Goal: Check status: Check status

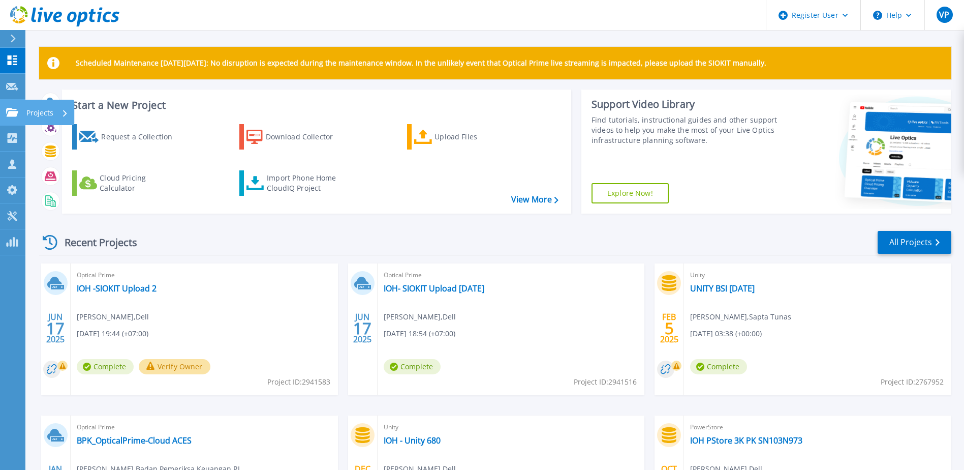
click at [14, 113] on icon at bounding box center [12, 112] width 12 height 9
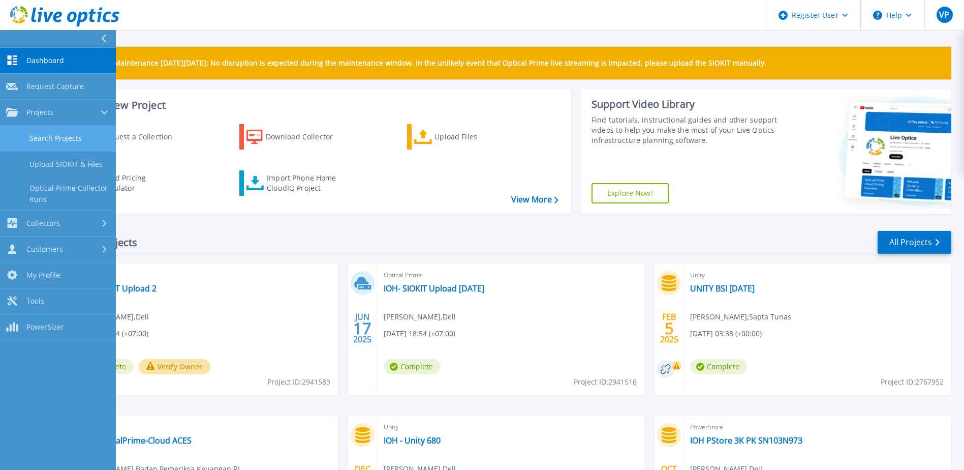
click at [29, 140] on link "Search Projects" at bounding box center [58, 139] width 116 height 26
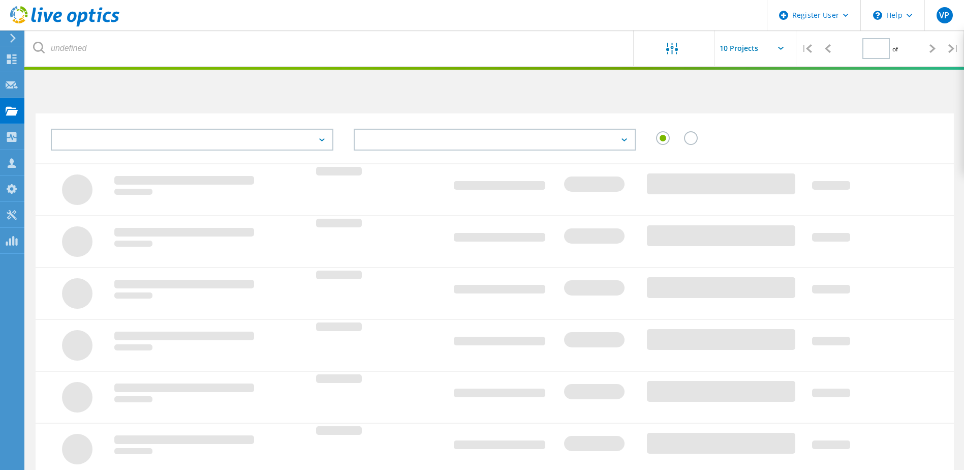
type input "1"
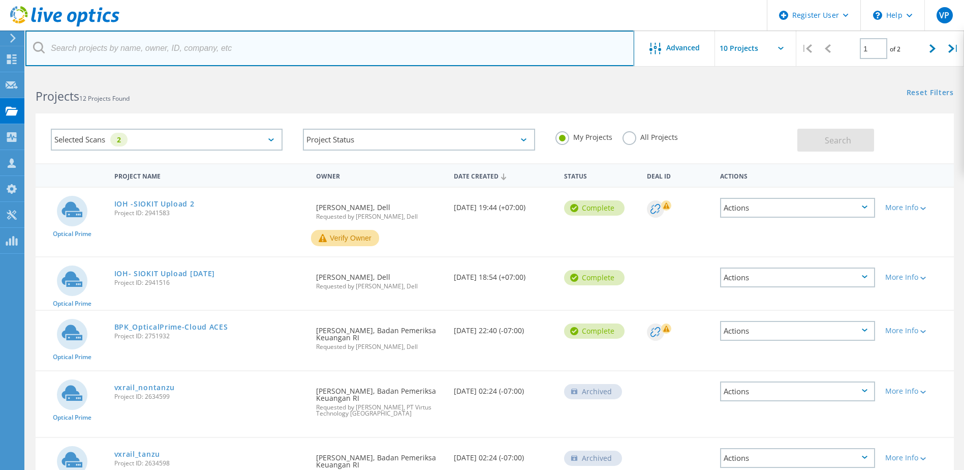
click at [375, 50] on input "text" at bounding box center [329, 48] width 609 height 36
paste input "3055863"
type input "3055863"
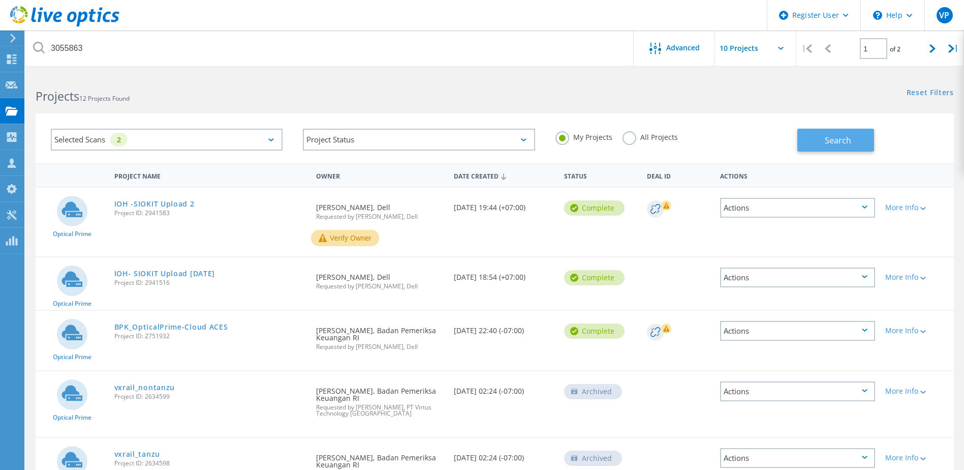
click at [841, 140] on span "Search" at bounding box center [838, 140] width 26 height 11
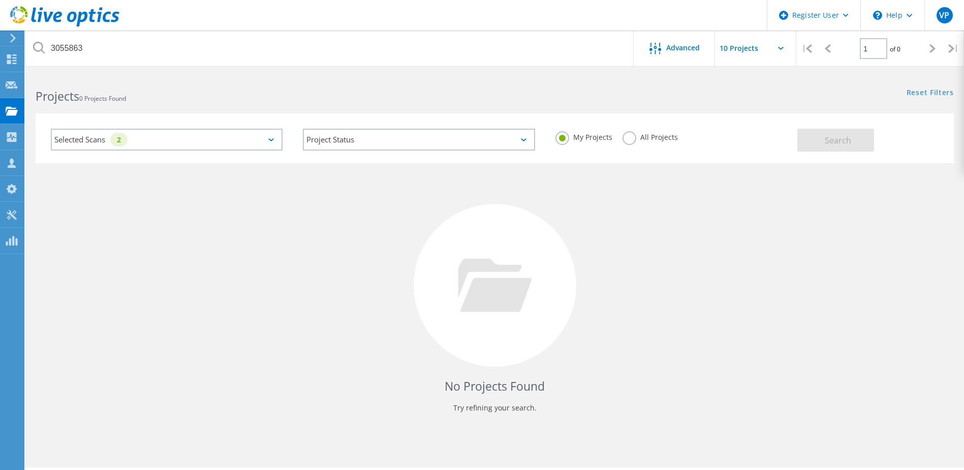
click at [630, 137] on label "All Projects" at bounding box center [650, 136] width 55 height 10
click at [0, 0] on input "All Projects" at bounding box center [0, 0] width 0 height 0
click at [826, 145] on span "Search" at bounding box center [838, 140] width 26 height 11
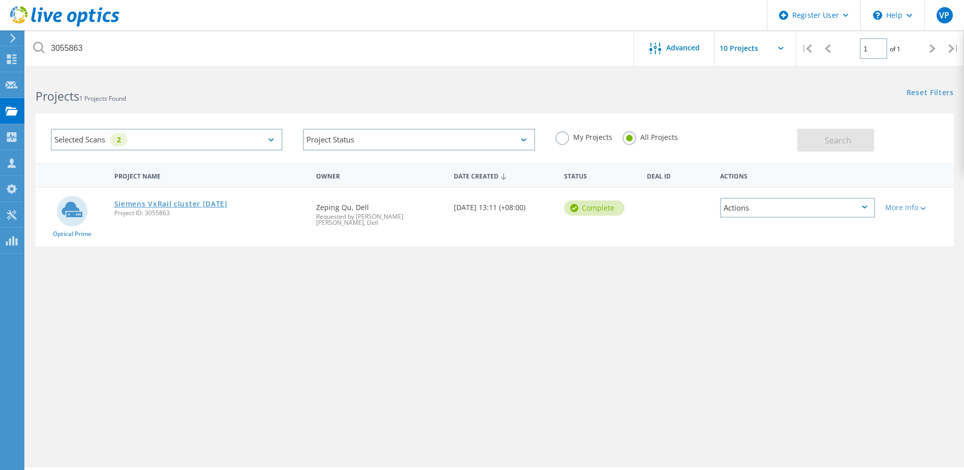
click at [211, 201] on link "Siemens VxRail cluster [DATE]" at bounding box center [170, 203] width 113 height 7
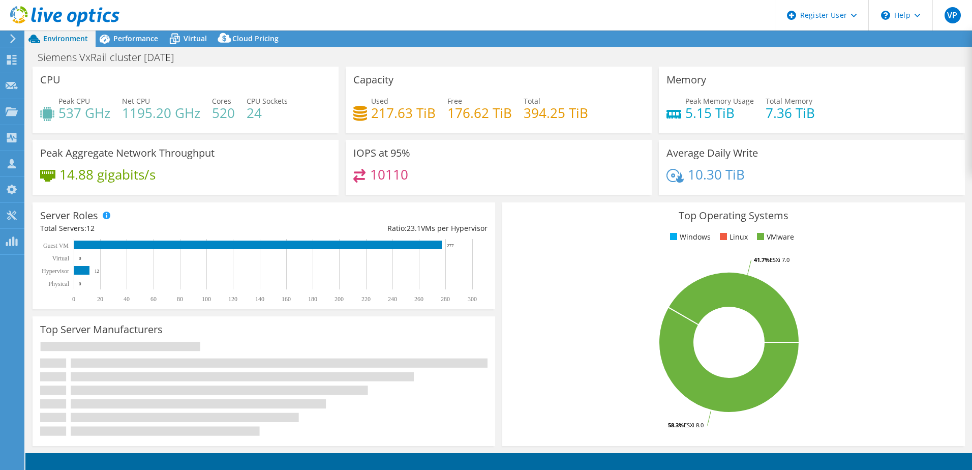
select select "HongKong"
select select "USD"
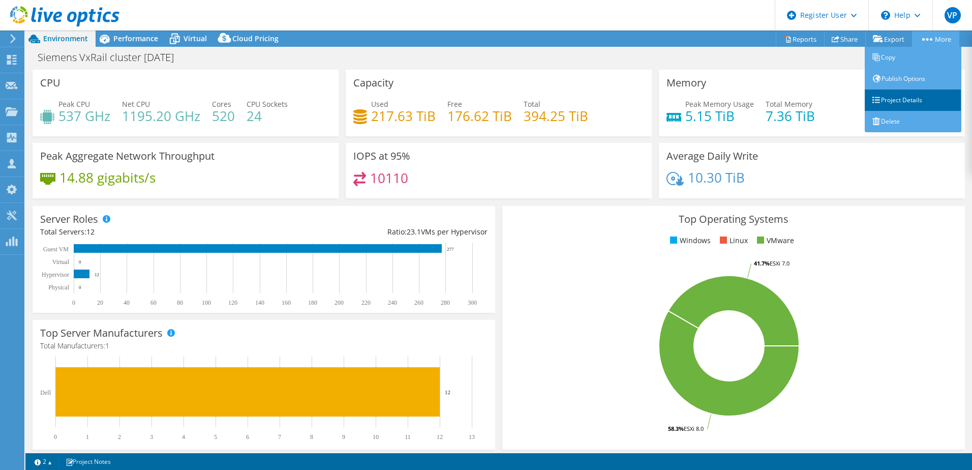
click at [894, 98] on link "Project Details" at bounding box center [913, 99] width 97 height 21
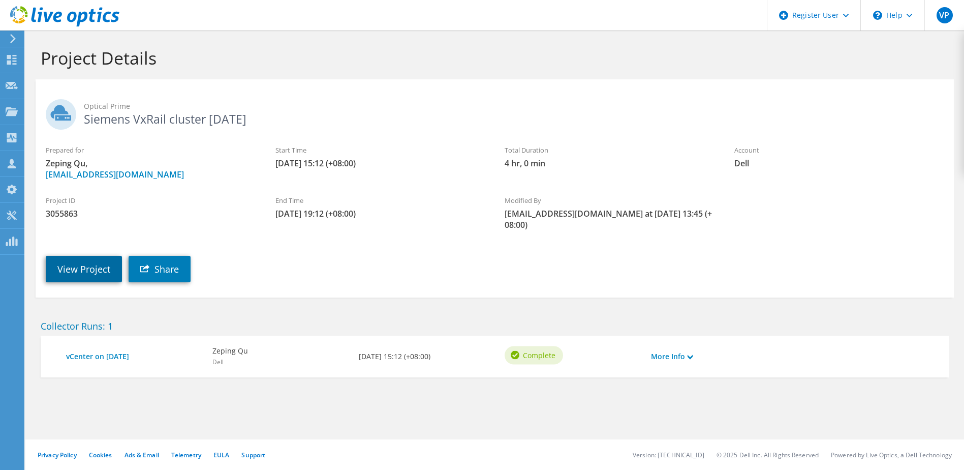
click at [94, 262] on link "View Project" at bounding box center [84, 269] width 76 height 26
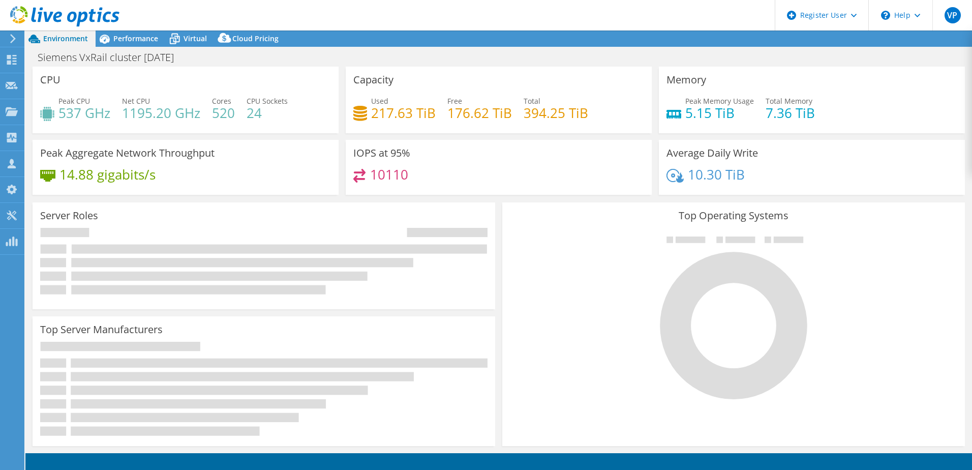
select select "HongKong"
select select "USD"
